Goal: Information Seeking & Learning: Learn about a topic

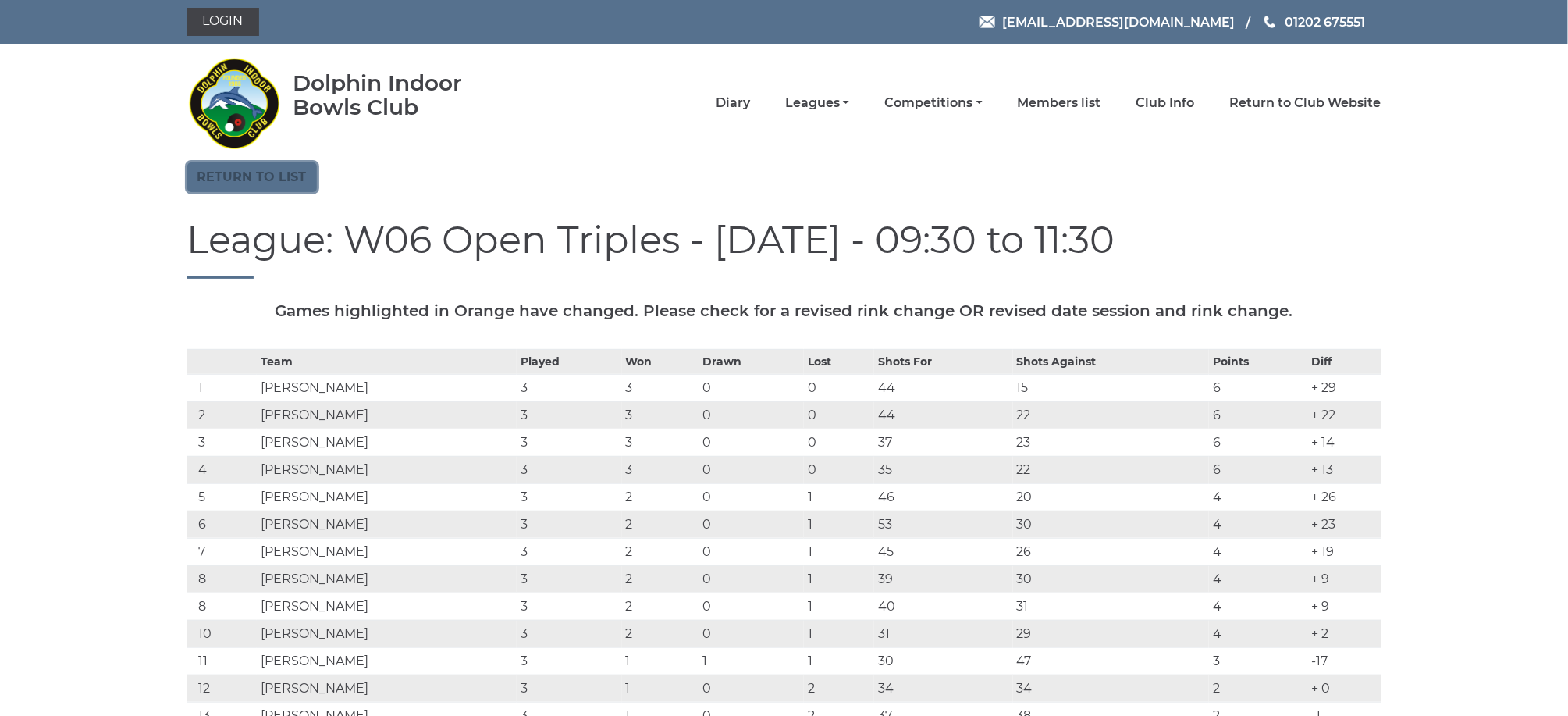
click at [259, 188] on link "Return to list" at bounding box center [252, 177] width 130 height 30
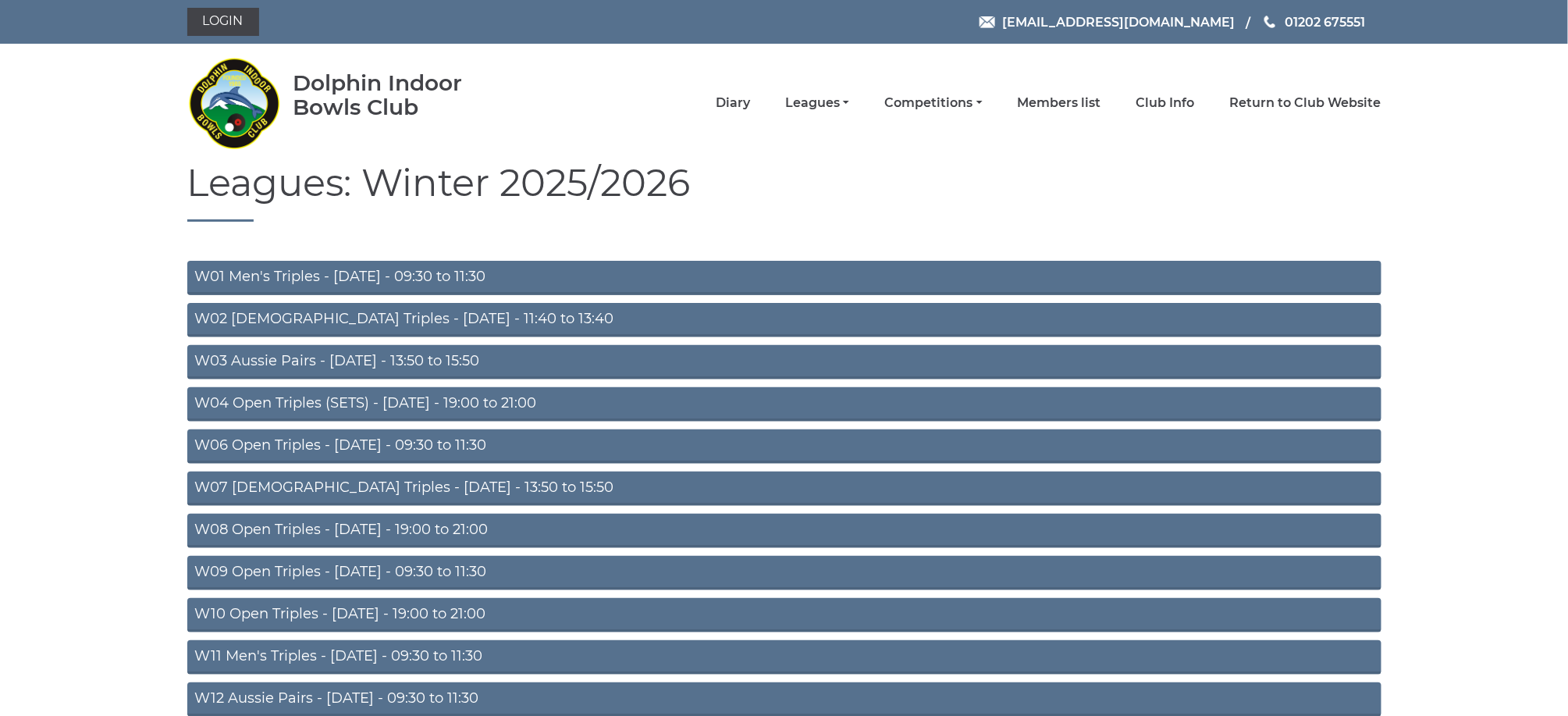
click at [378, 563] on link "W09 Open Triples - Wednesday - 09:30 to 11:30" at bounding box center [784, 573] width 1194 height 35
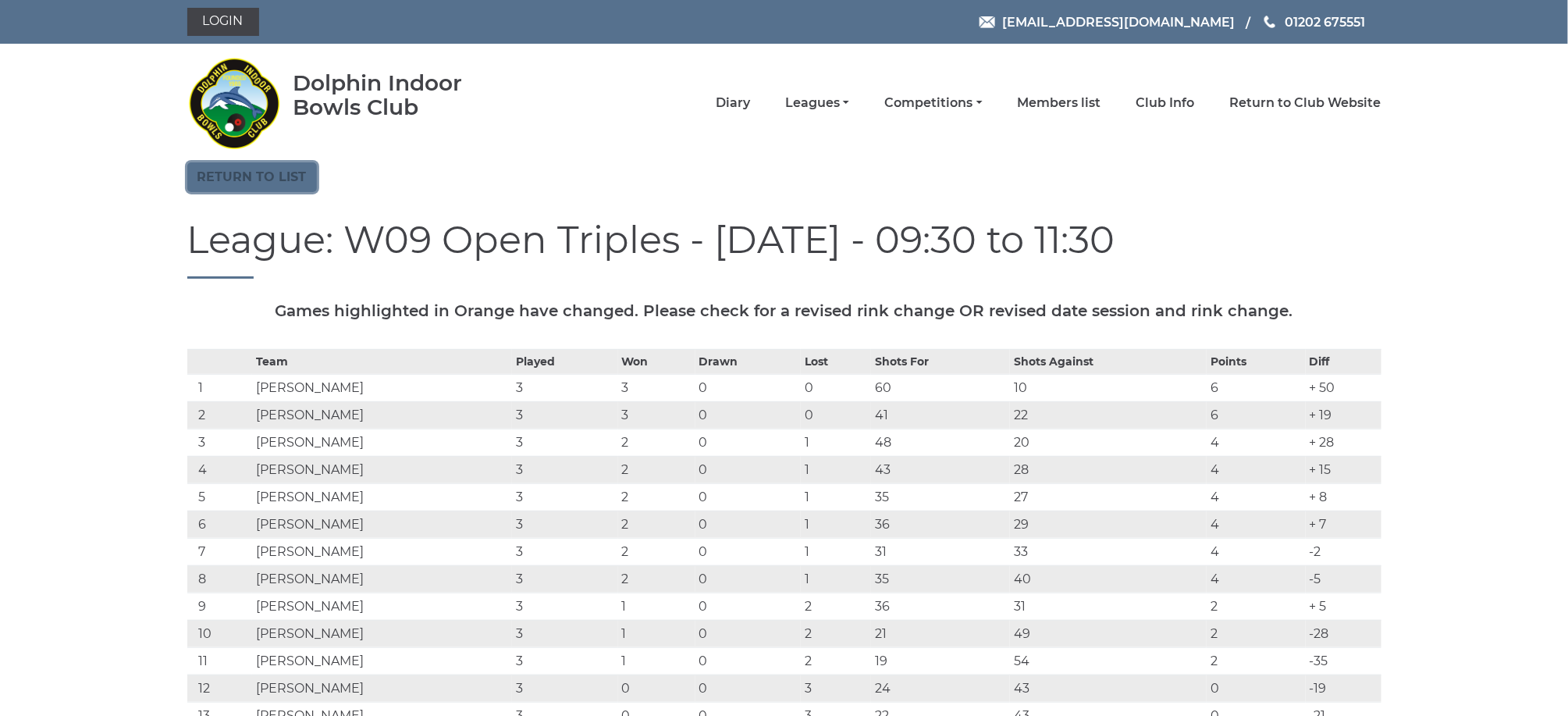
click at [270, 174] on link "Return to list" at bounding box center [252, 177] width 130 height 30
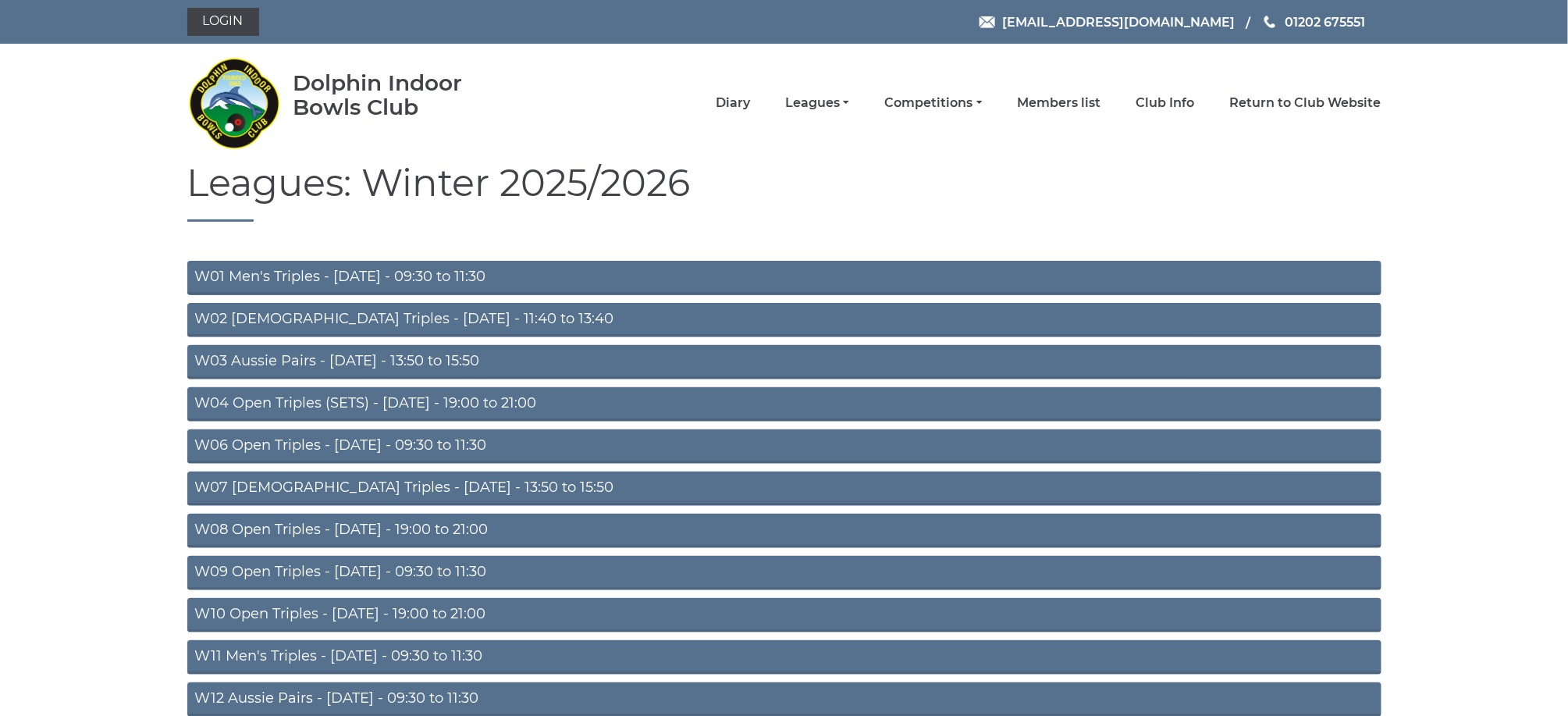
click at [372, 646] on link "W11 Men's Triples - Thursday - 09:30 to 11:30" at bounding box center [784, 657] width 1194 height 35
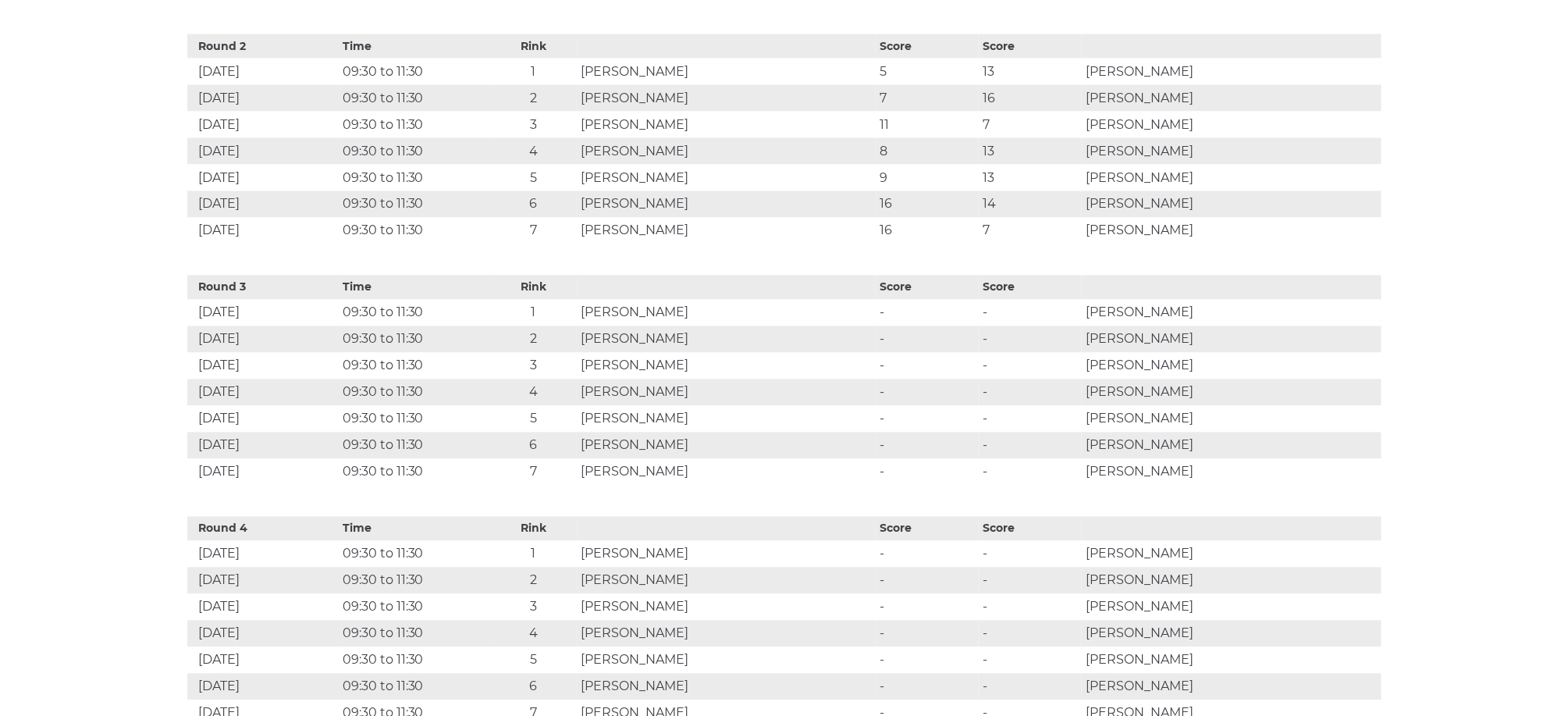
scroll to position [957, 0]
